Goal: Obtain resource: Obtain resource

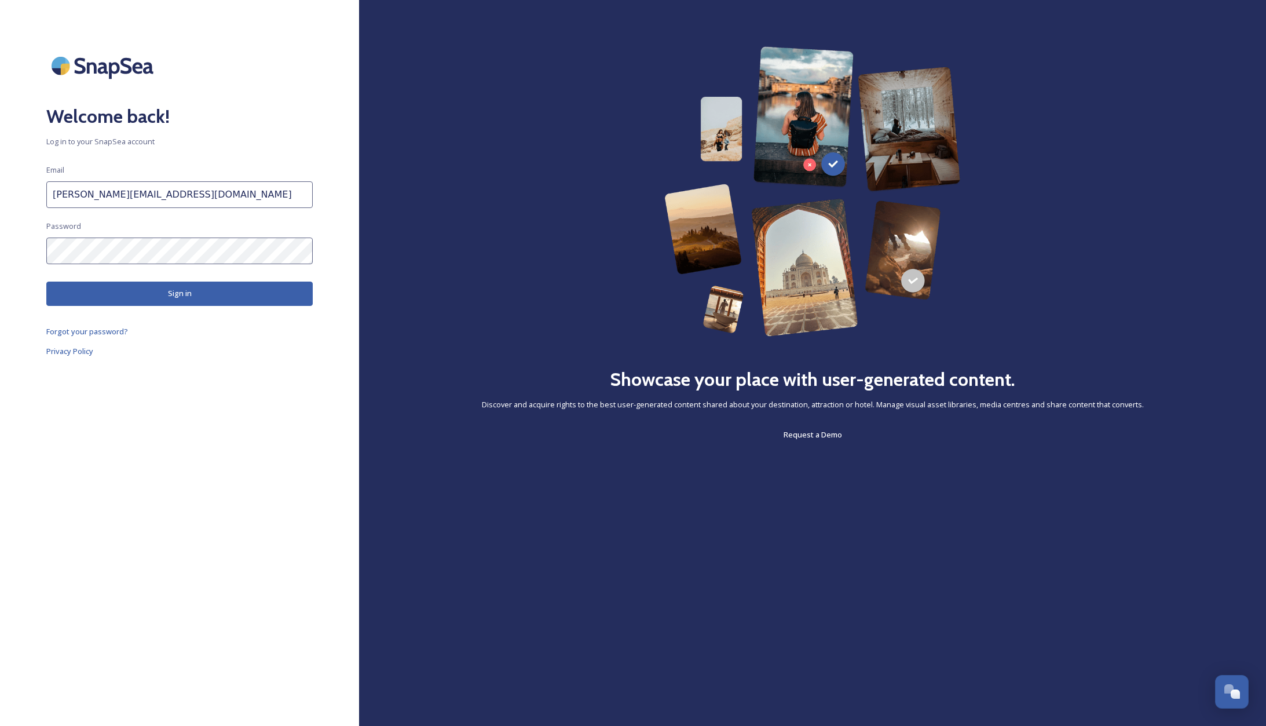
click at [160, 292] on button "Sign in" at bounding box center [179, 294] width 266 height 24
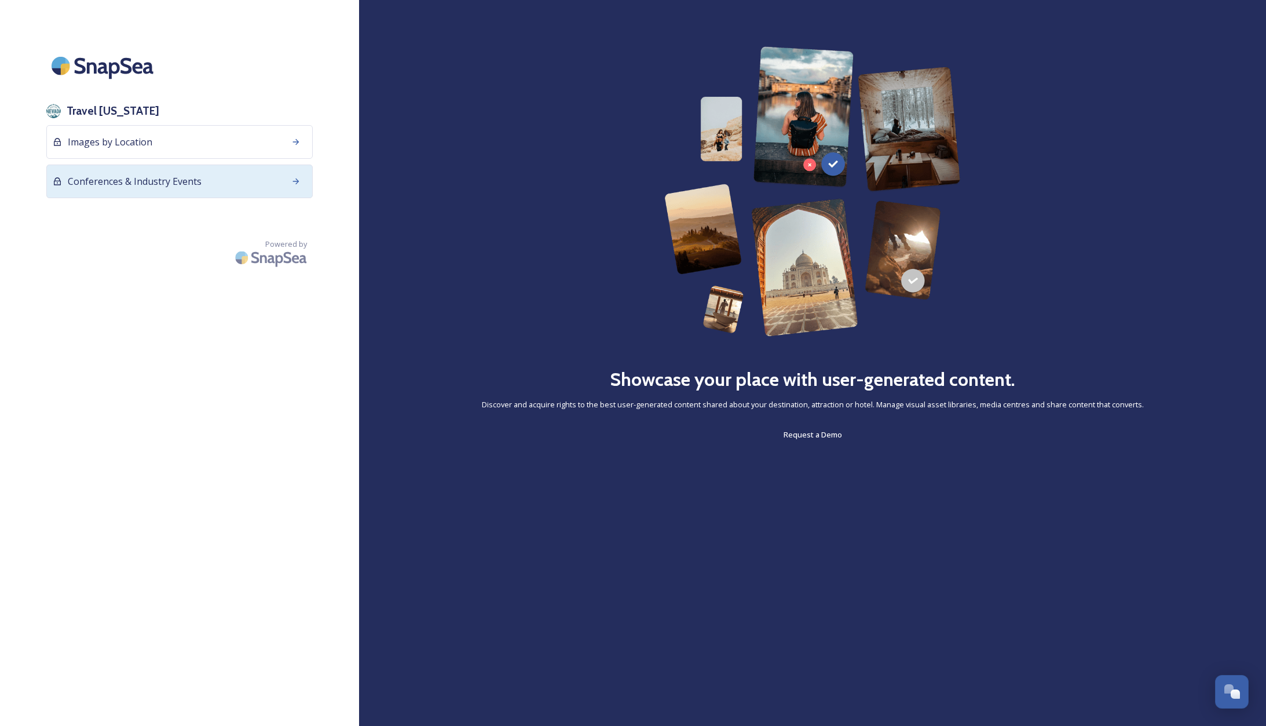
click at [211, 181] on div "Conferences & Industry Events" at bounding box center [179, 182] width 266 height 34
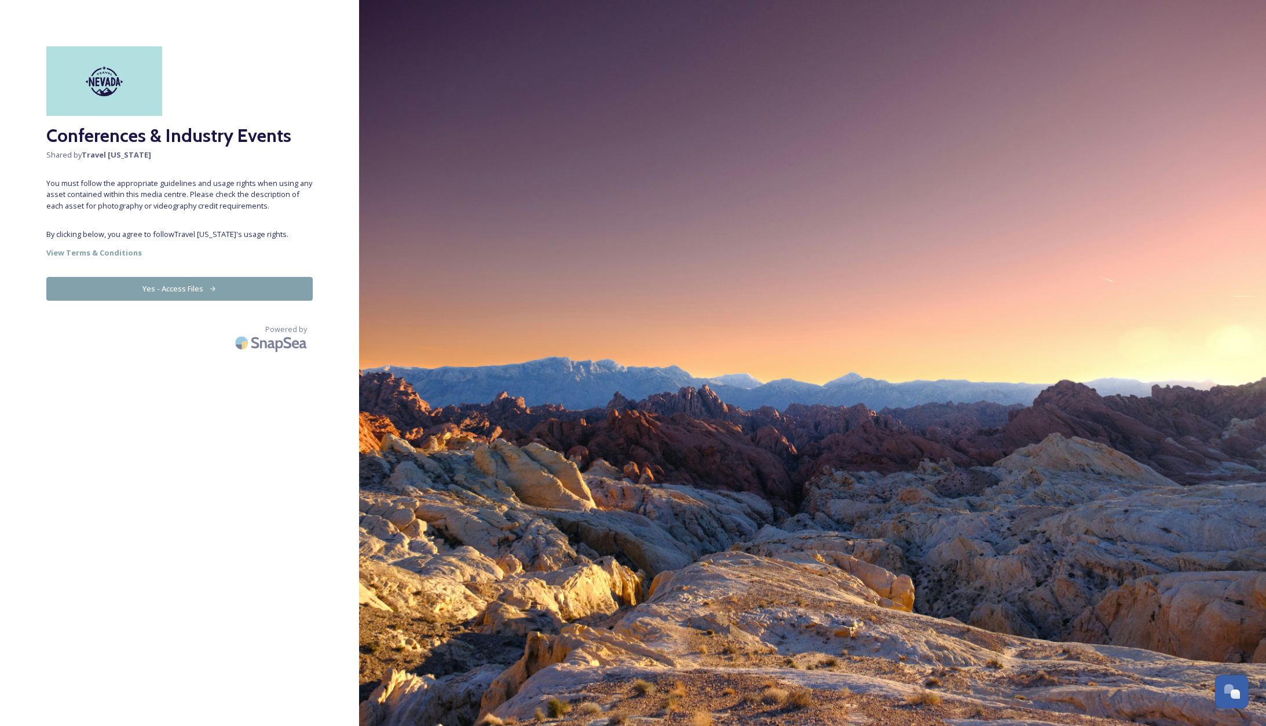
click at [192, 287] on button "Yes - Access Files" at bounding box center [179, 289] width 266 height 24
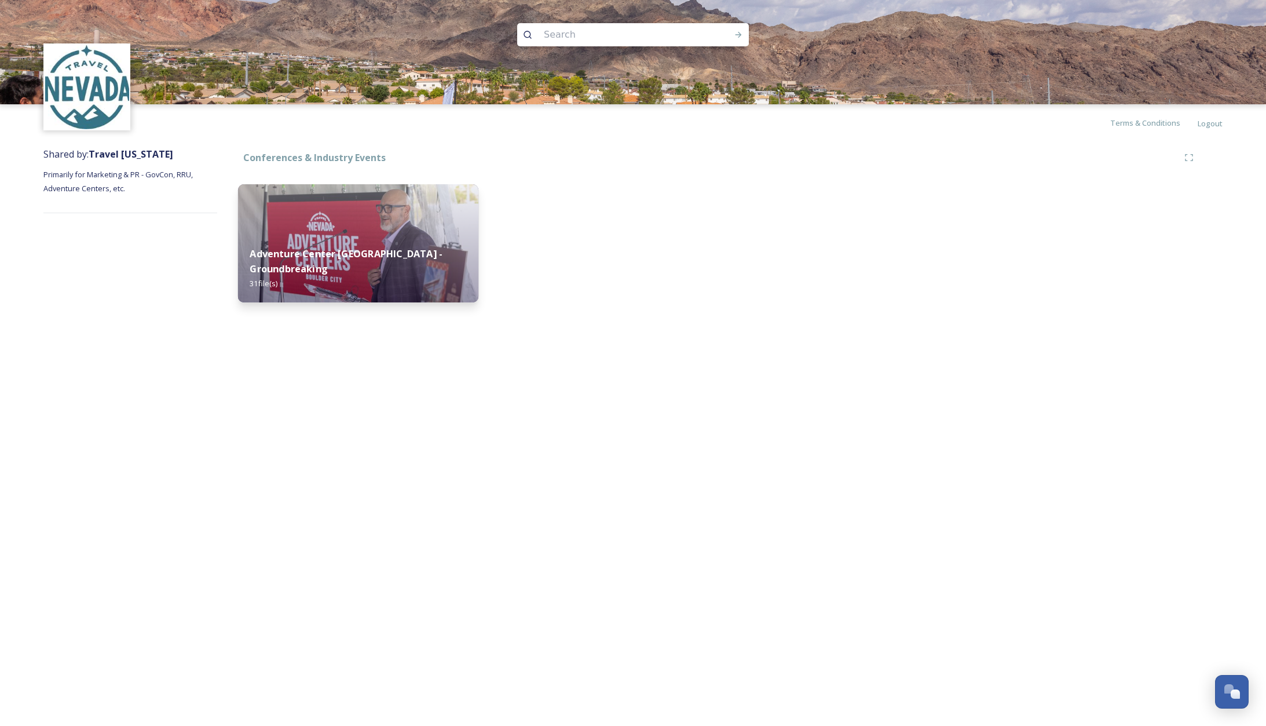
click at [349, 213] on img at bounding box center [358, 243] width 240 height 118
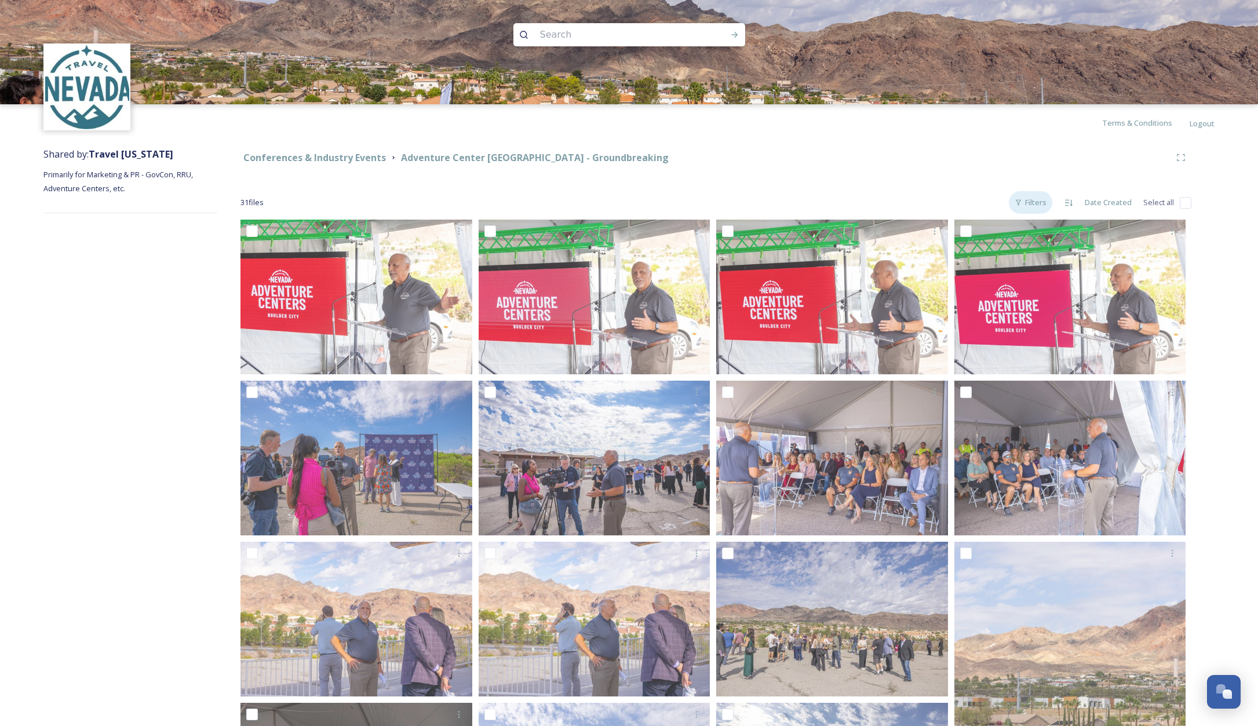
click at [1032, 205] on div "Filters" at bounding box center [1029, 202] width 43 height 23
click at [1035, 200] on div "Filters" at bounding box center [1029, 202] width 43 height 23
click at [638, 34] on input at bounding box center [613, 34] width 159 height 25
click at [1028, 203] on div "Filters" at bounding box center [1029, 202] width 43 height 23
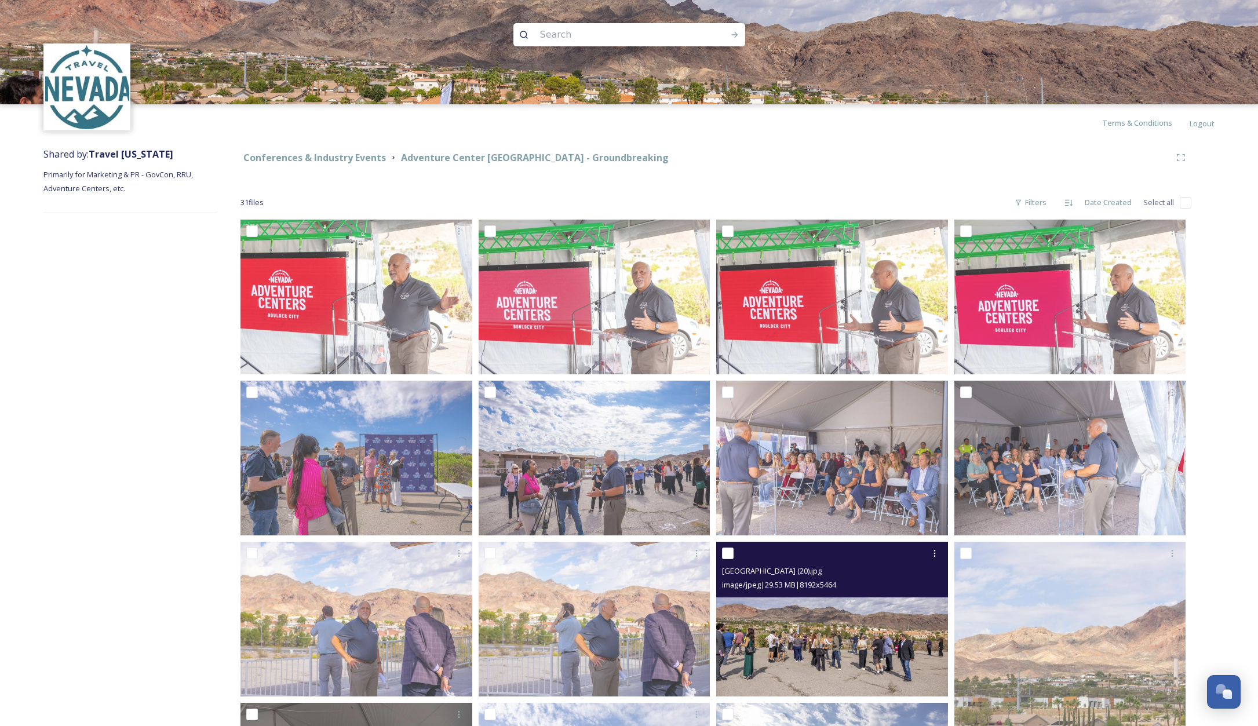
click at [829, 639] on img at bounding box center [832, 619] width 232 height 155
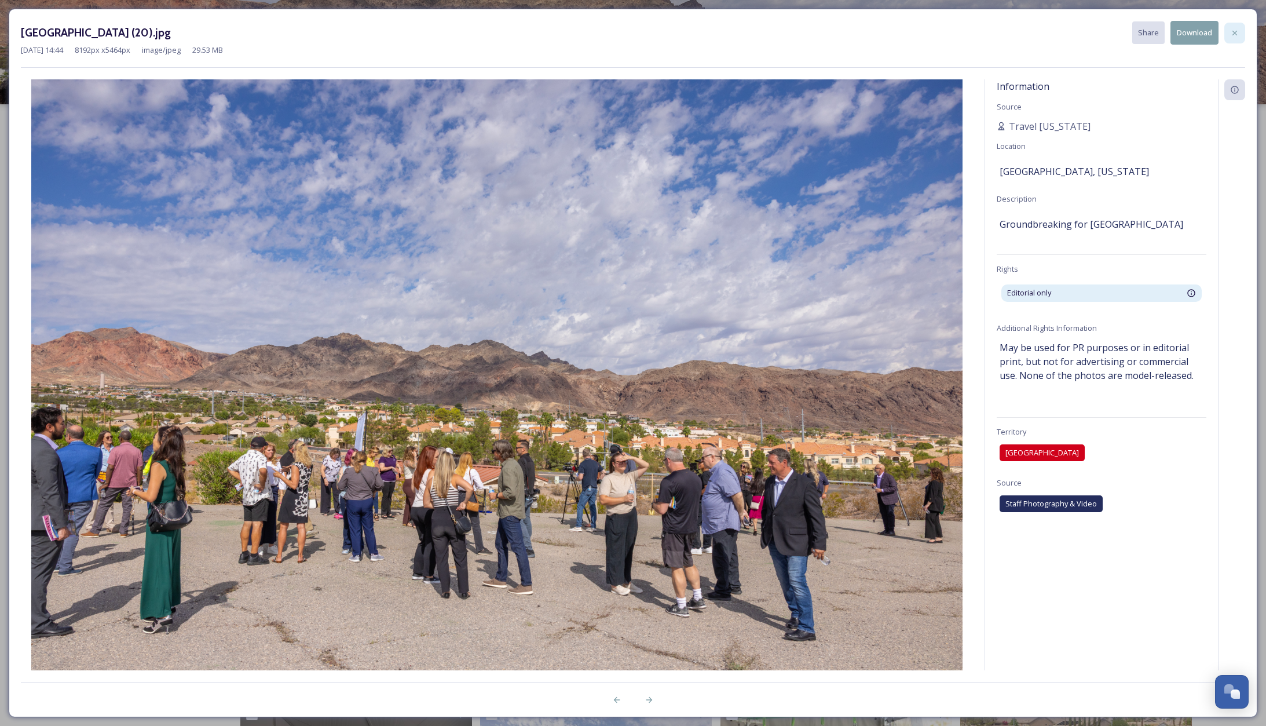
click at [1234, 30] on icon at bounding box center [1234, 32] width 9 height 9
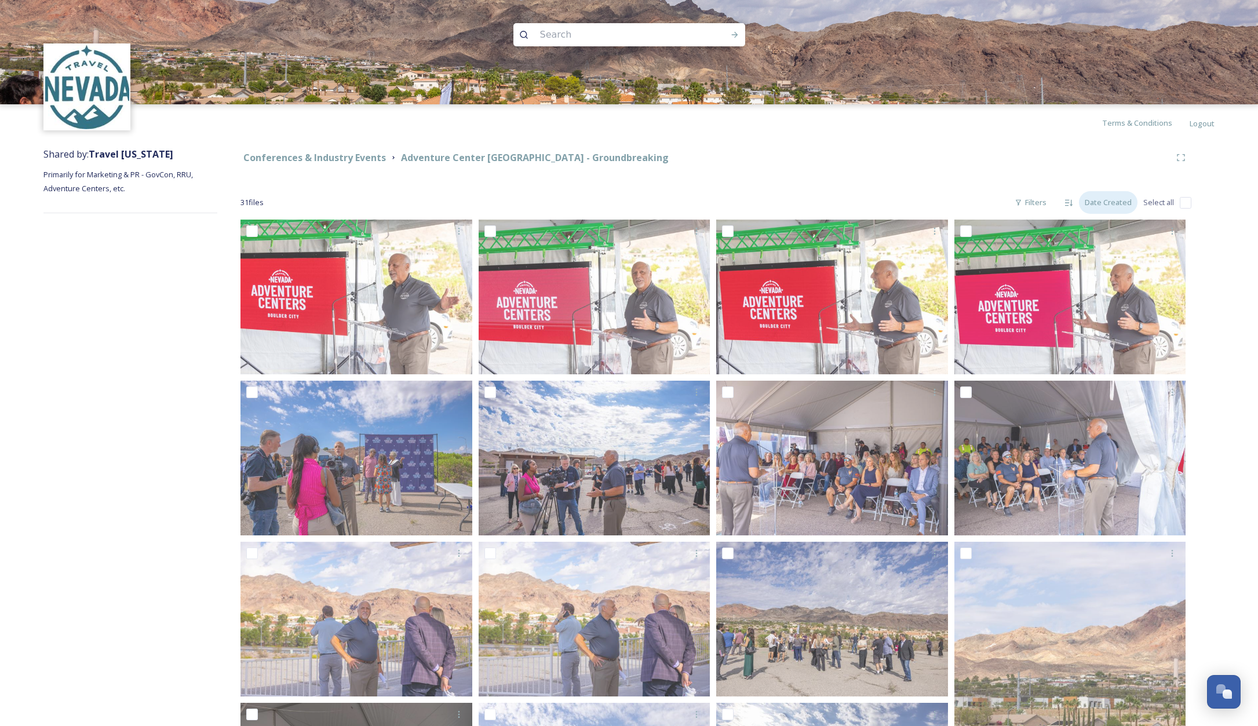
click at [1095, 202] on div "Date Created" at bounding box center [1108, 202] width 59 height 23
click at [1089, 274] on span "Name" at bounding box center [1091, 274] width 20 height 11
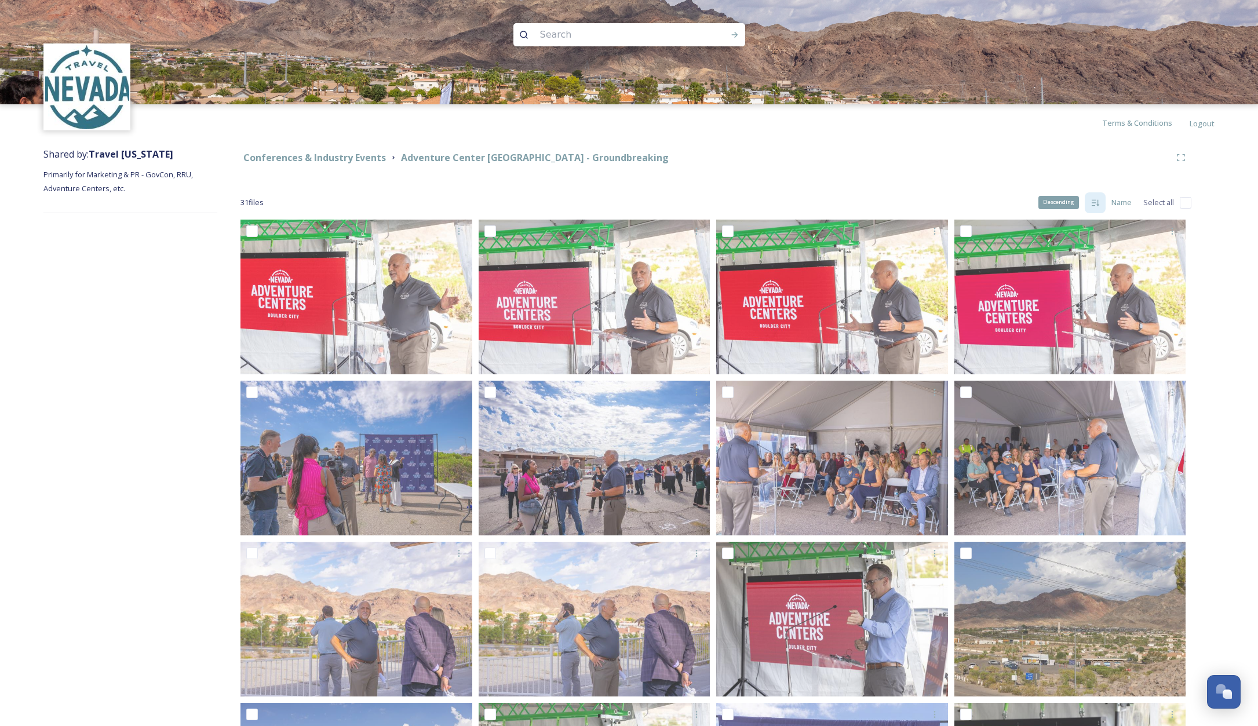
click at [1097, 202] on icon at bounding box center [1095, 202] width 8 height 6
